Goal: Use online tool/utility

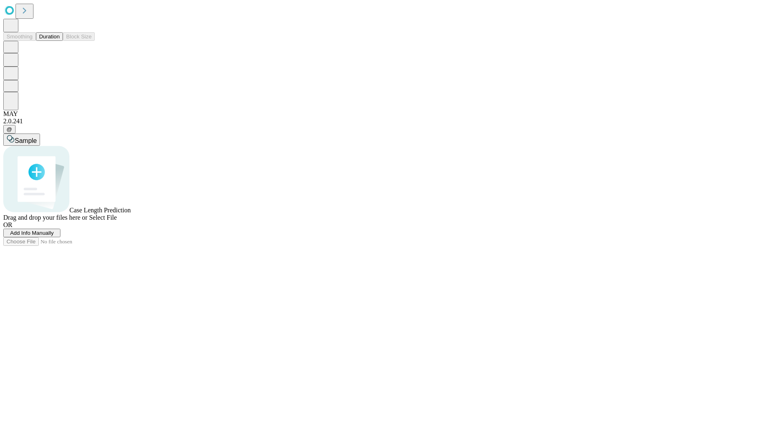
click at [60, 41] on button "Duration" at bounding box center [49, 36] width 27 height 9
click at [117, 221] on span "Select File" at bounding box center [103, 217] width 28 height 7
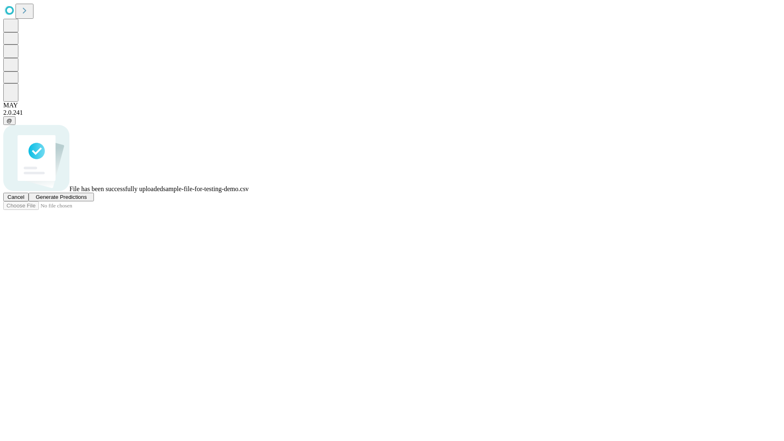
click at [87, 200] on span "Generate Predictions" at bounding box center [61, 197] width 51 height 6
